Goal: Task Accomplishment & Management: Manage account settings

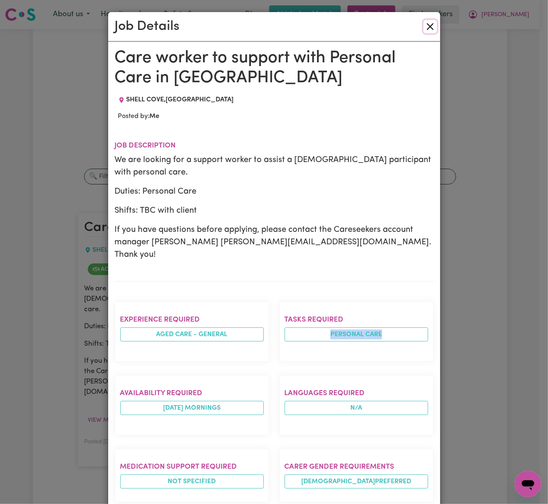
click at [427, 28] on button "Close" at bounding box center [429, 26] width 13 height 13
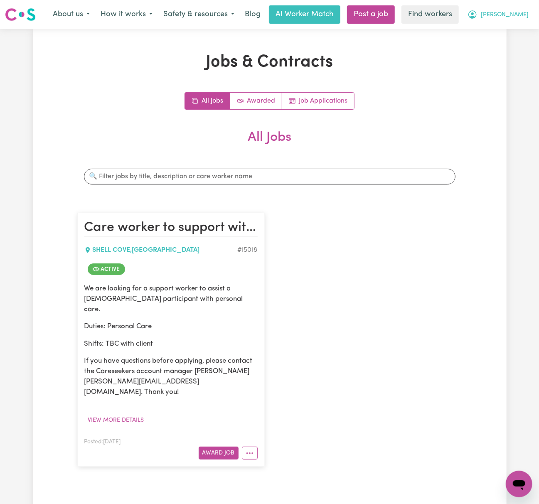
click at [516, 12] on span "[PERSON_NAME]" at bounding box center [505, 14] width 48 height 9
click at [516, 46] on link "Logout" at bounding box center [501, 48] width 66 height 16
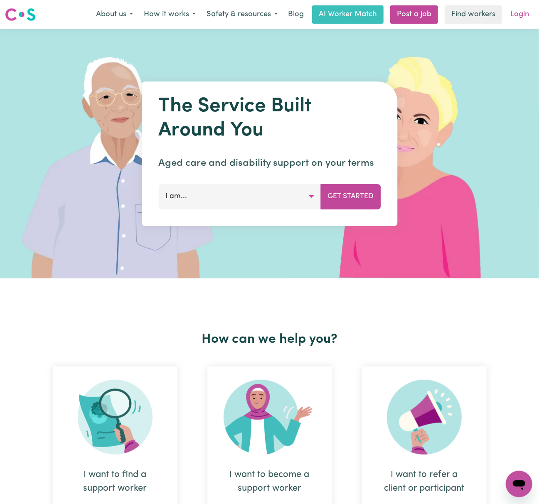
click at [529, 14] on link "Login" at bounding box center [520, 14] width 29 height 18
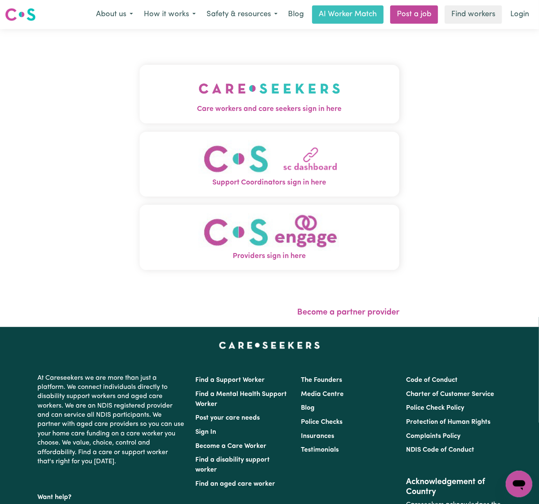
click at [218, 87] on img "Care workers and care seekers sign in here" at bounding box center [270, 88] width 142 height 31
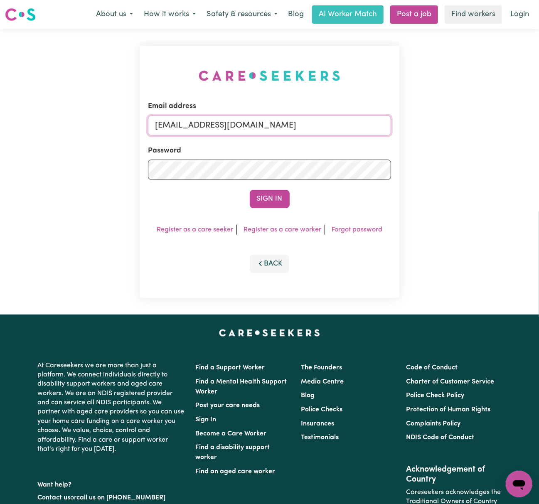
drag, startPoint x: 180, startPoint y: 124, endPoint x: 200, endPoint y: 134, distance: 22.7
click at [180, 124] on input "[EMAIL_ADDRESS][DOMAIN_NAME]" at bounding box center [269, 126] width 243 height 20
drag, startPoint x: 200, startPoint y: 123, endPoint x: 499, endPoint y: 127, distance: 298.6
click at [499, 127] on div "Email address [EMAIL_ADDRESS][DOMAIN_NAME] Password Sign In Register as a care …" at bounding box center [269, 172] width 539 height 286
type input "superuser~[EMAIL_ADDRESS][DOMAIN_NAME]"
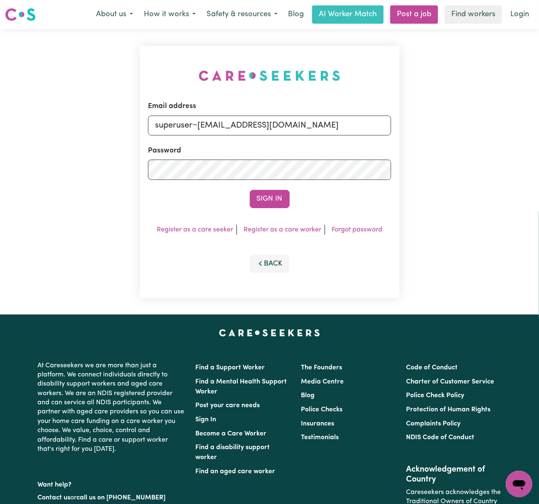
click at [250, 190] on button "Sign In" at bounding box center [270, 199] width 40 height 18
